Goal: Task Accomplishment & Management: Manage account settings

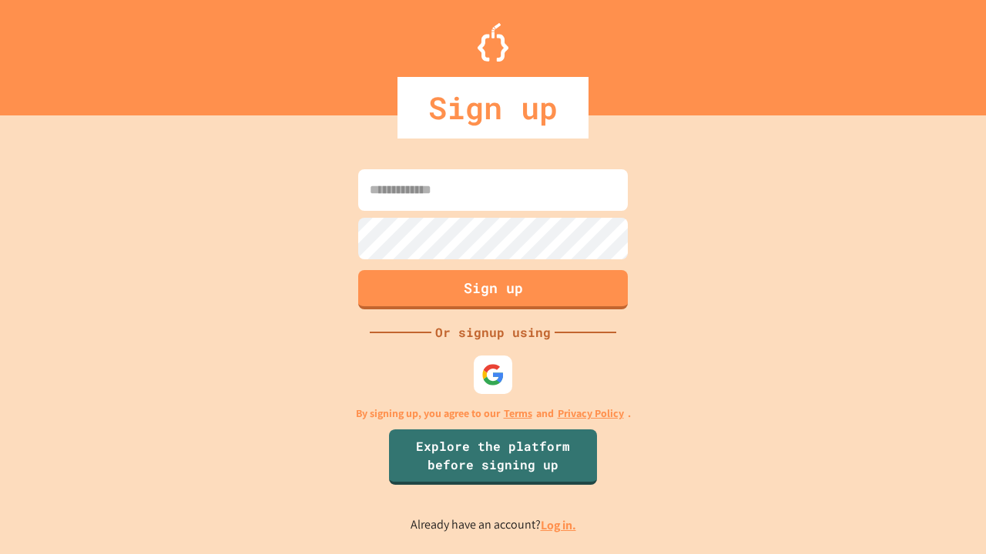
click at [559, 525] on link "Log in." at bounding box center [558, 526] width 35 height 16
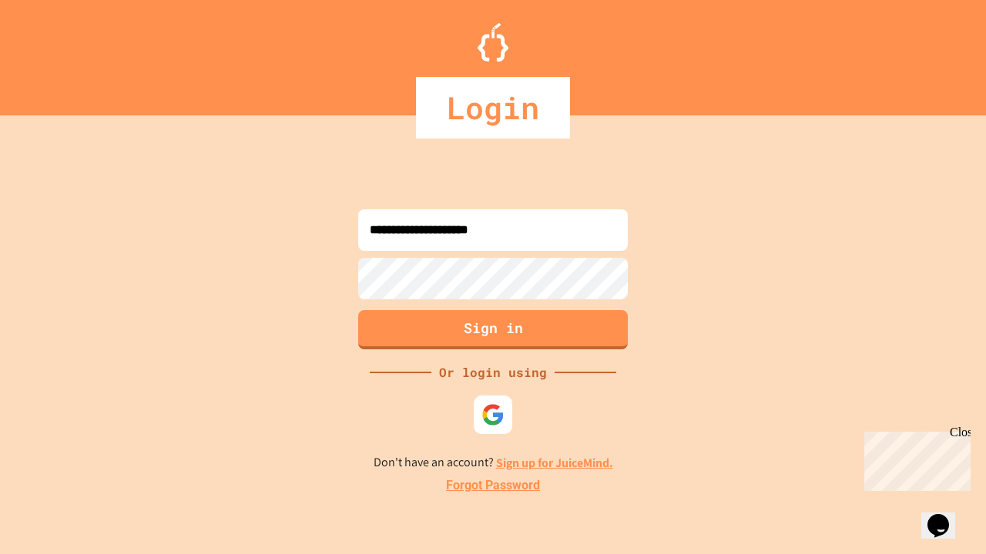
type input "**********"
